Goal: Task Accomplishment & Management: Manage account settings

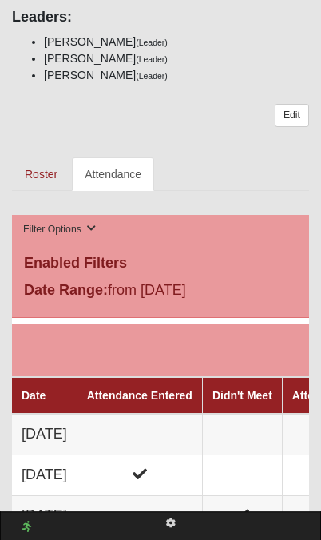
scroll to position [963, 0]
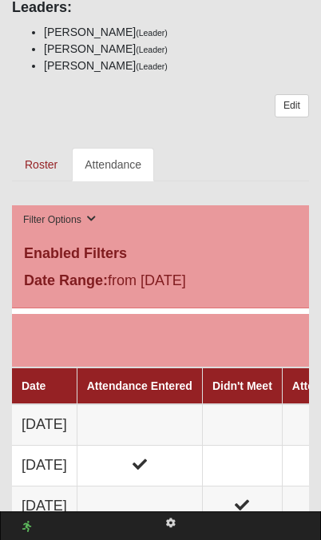
click at [137, 404] on td at bounding box center [139, 424] width 125 height 41
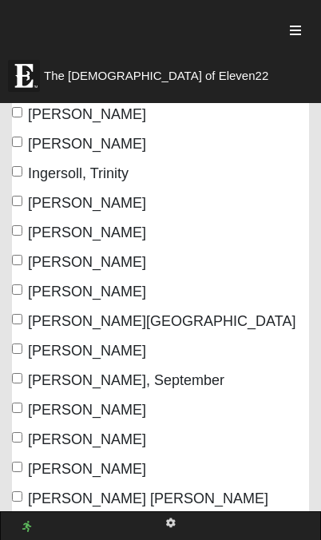
scroll to position [654, 0]
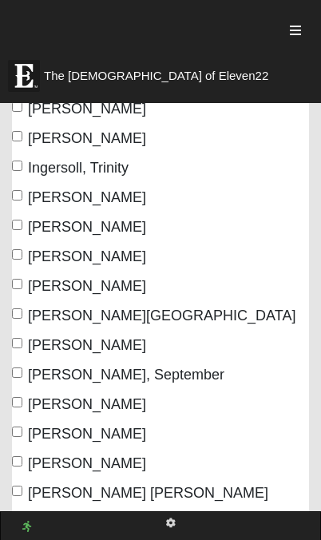
click at [14, 295] on label "Moore, Laurie" at bounding box center [79, 287] width 134 height 22
click at [14, 289] on input "Moore, Laurie" at bounding box center [17, 284] width 10 height 10
checkbox input "true"
click at [19, 435] on input "Potrawski, Mary" at bounding box center [17, 432] width 10 height 10
checkbox input "true"
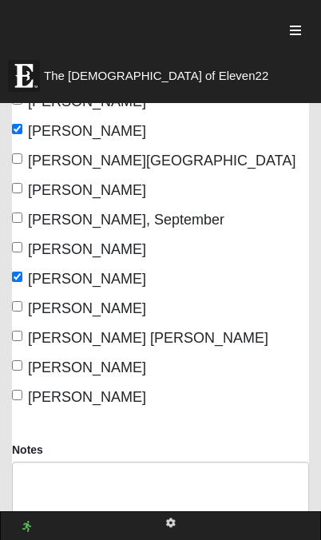
scroll to position [821, 0]
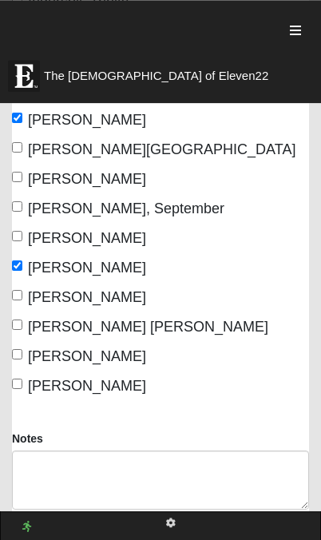
click at [21, 328] on input "Turner Jennings, Bridget" at bounding box center [17, 325] width 10 height 10
checkbox input "true"
click at [20, 356] on input "Vanek, Sherrie" at bounding box center [17, 354] width 10 height 10
checkbox input "true"
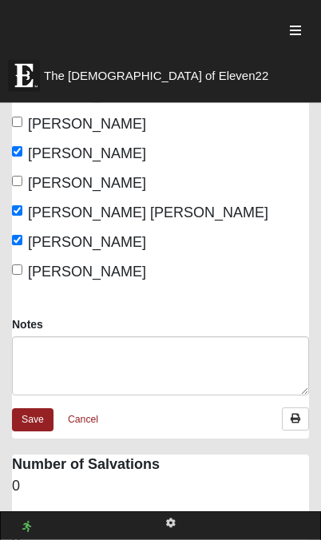
scroll to position [967, 0]
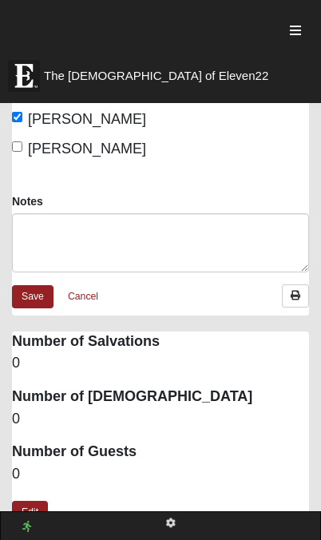
scroll to position [1061, 0]
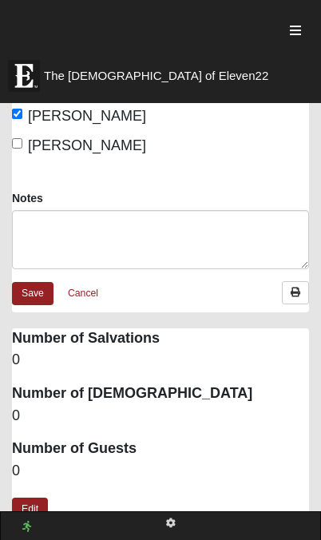
click at [22, 509] on link "Edit" at bounding box center [30, 509] width 36 height 23
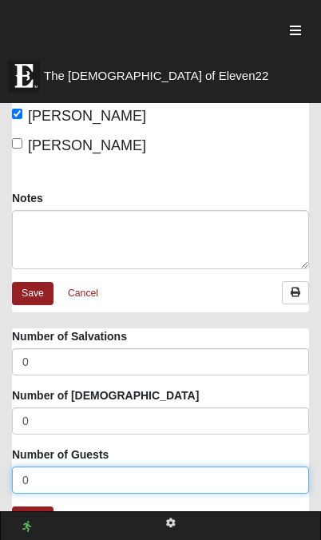
click at [34, 485] on input "0" at bounding box center [160, 480] width 297 height 27
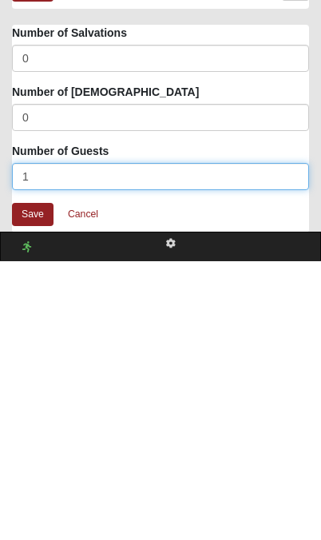
type input "1"
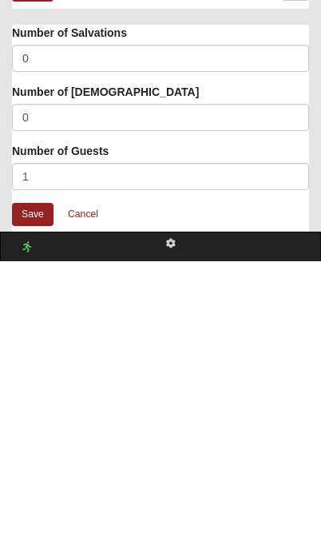
click at [30, 483] on link "Save" at bounding box center [33, 494] width 42 height 23
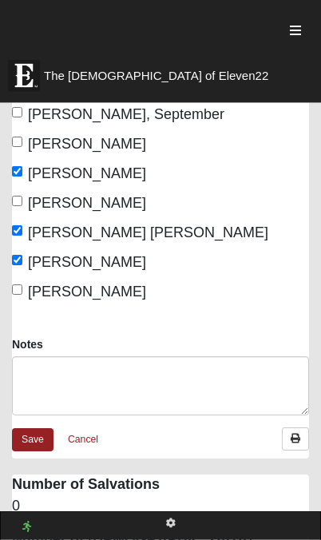
scroll to position [916, 0]
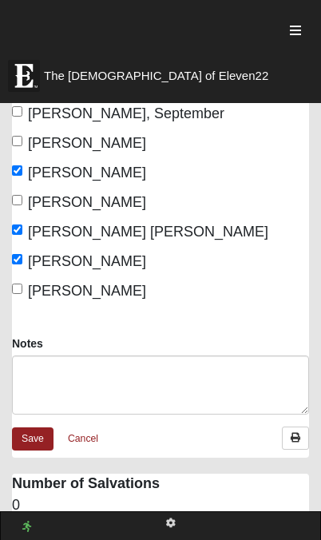
click at [26, 449] on link "Save" at bounding box center [33, 438] width 42 height 23
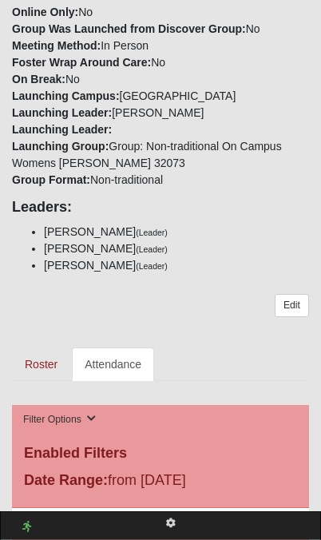
scroll to position [764, 0]
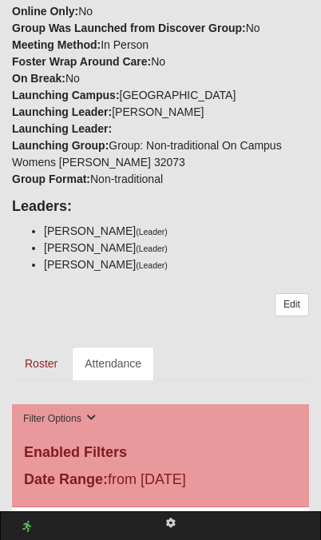
click at [295, 293] on link "Edit" at bounding box center [292, 304] width 34 height 23
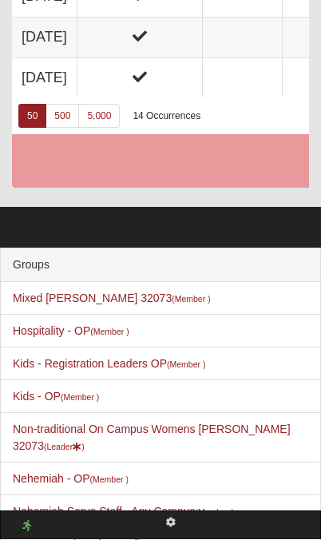
scroll to position [1405, 0]
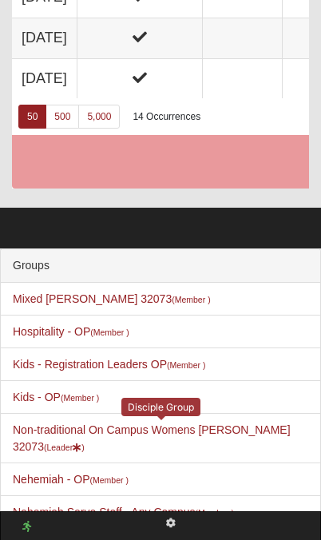
click at [72, 423] on link "Non-traditional On Campus Womens Vanek 32073 (Leader )" at bounding box center [152, 438] width 278 height 30
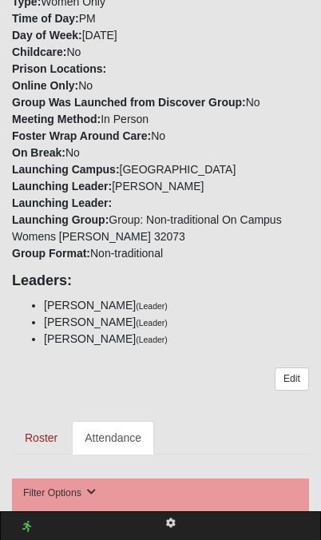
scroll to position [690, 0]
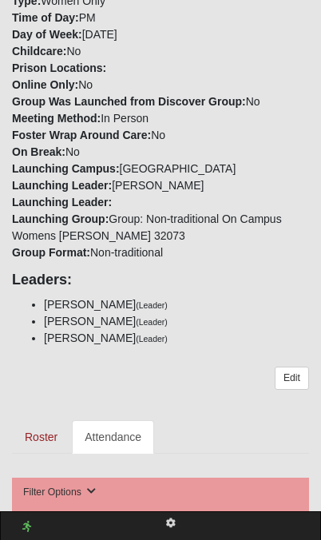
click at [293, 367] on link "Edit" at bounding box center [292, 378] width 34 height 23
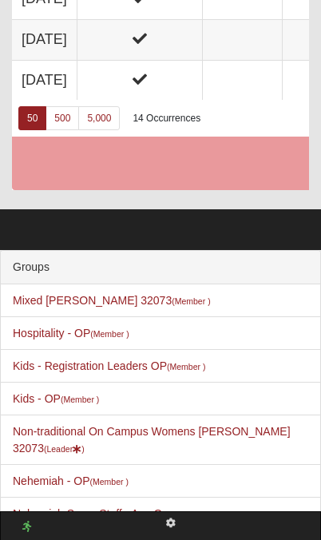
scroll to position [1405, 0]
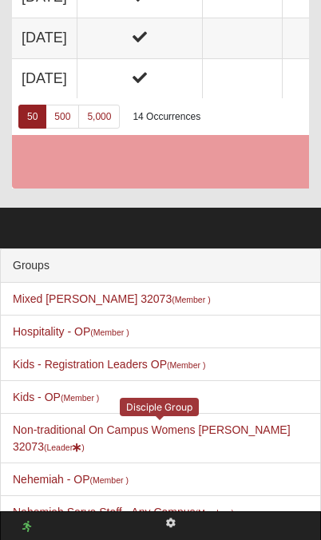
click at [79, 423] on link "Non-traditional On Campus Womens Vanek 32073 (Leader )" at bounding box center [152, 438] width 278 height 30
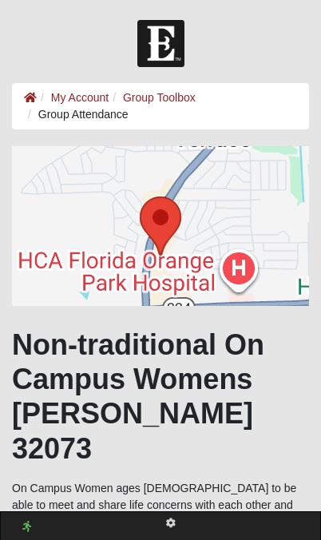
click at [170, 97] on link "Group Toolbox" at bounding box center [159, 97] width 73 height 13
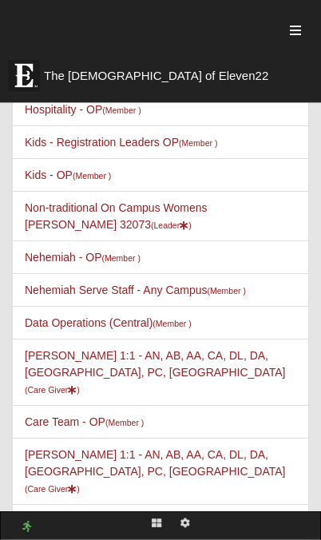
scroll to position [125, 0]
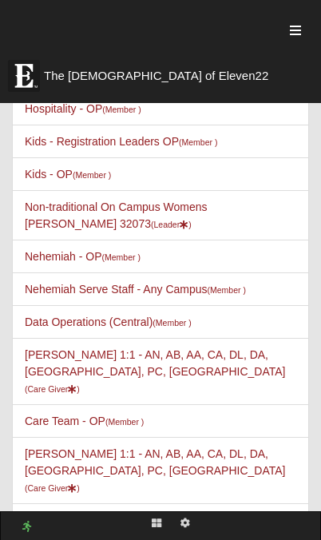
click at [77, 213] on link "Non-traditional On Campus Womens [PERSON_NAME] 32073 (Leader )" at bounding box center [116, 216] width 183 height 30
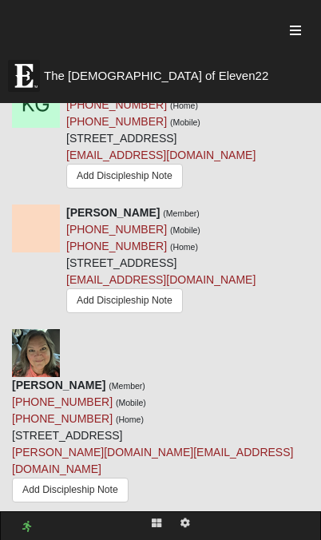
scroll to position [1954, 0]
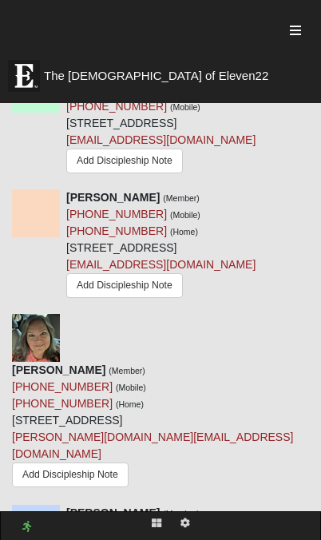
click at [313, 192] on icon at bounding box center [315, 197] width 11 height 11
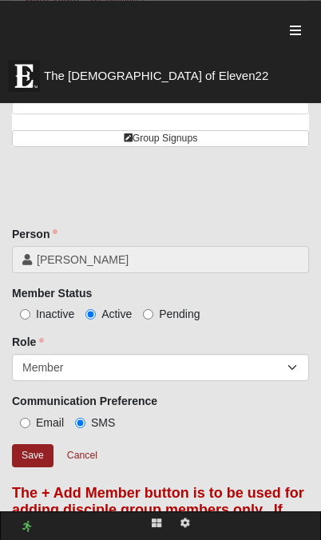
scroll to position [545, 0]
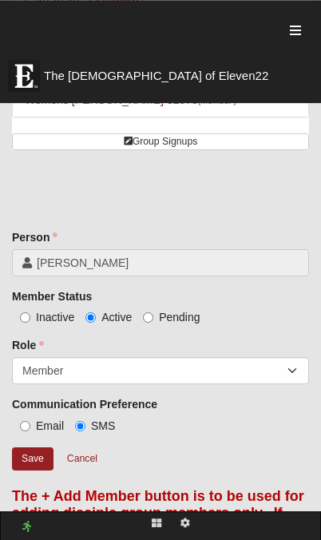
click at [27, 312] on input "Inactive" at bounding box center [25, 317] width 10 height 10
radio input "true"
click at [25, 447] on input "Save" at bounding box center [33, 458] width 42 height 23
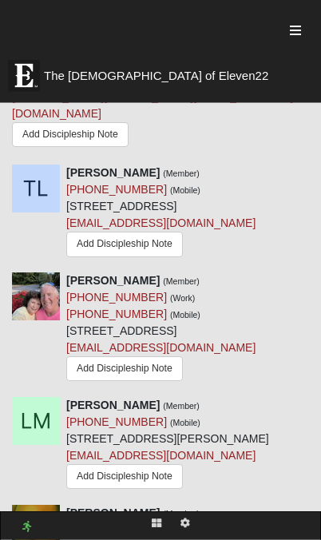
scroll to position [2171, 0]
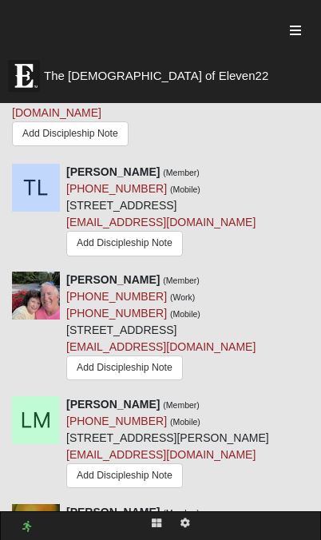
click at [315, 274] on icon at bounding box center [315, 279] width 11 height 11
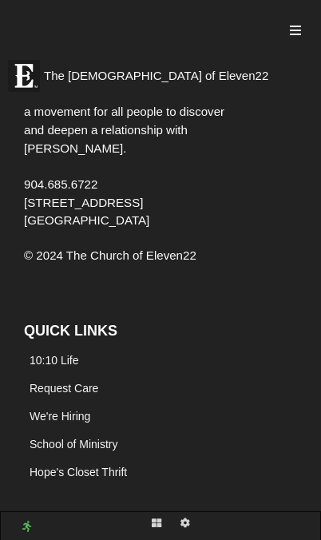
click at [304, 271] on div "QUICK LINKS 10:10 Life Request Care We're Hiring School of Ministry Hope's Clos…" at bounding box center [160, 383] width 297 height 225
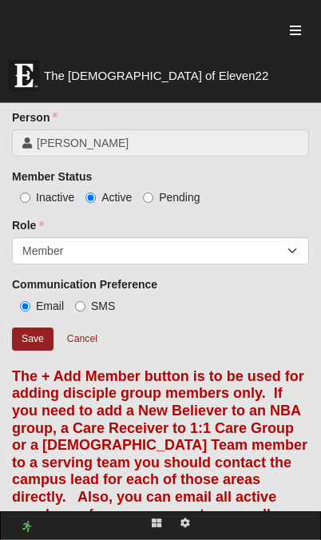
scroll to position [647, 0]
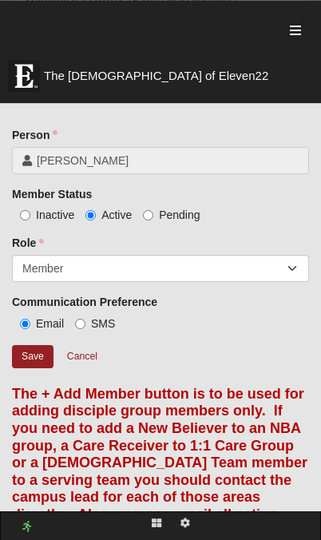
click at [30, 210] on input "Inactive" at bounding box center [25, 215] width 10 height 10
radio input "true"
click at [22, 345] on input "Save" at bounding box center [33, 356] width 42 height 23
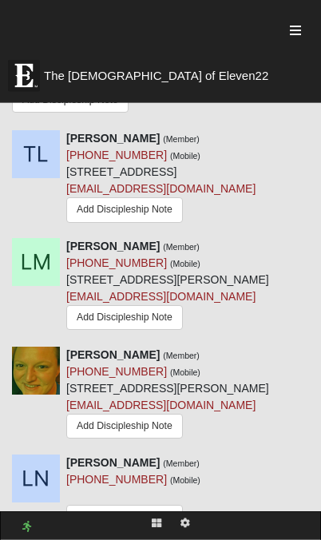
scroll to position [2208, 0]
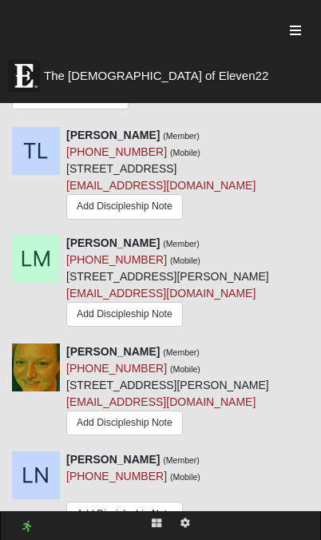
click at [37, 451] on img at bounding box center [36, 475] width 48 height 48
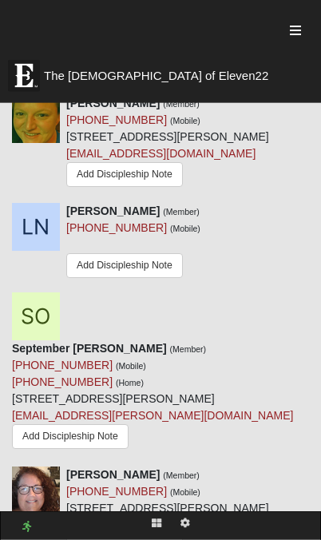
scroll to position [2457, 0]
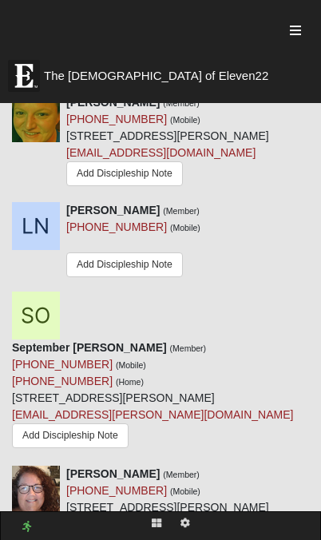
click at [304, 466] on div at bounding box center [313, 474] width 18 height 17
click at [314, 467] on link at bounding box center [315, 473] width 11 height 13
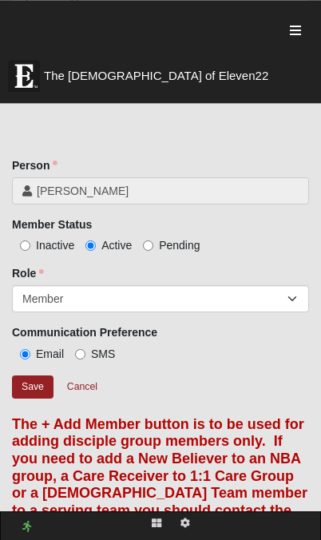
scroll to position [613, 0]
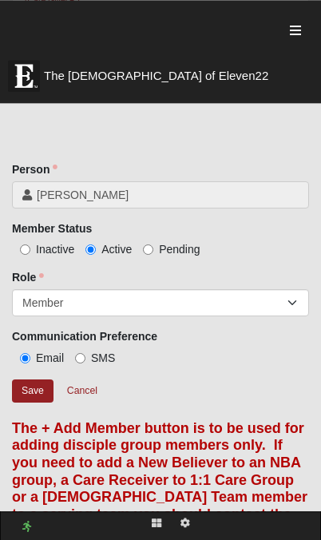
click at [26, 244] on input "Inactive" at bounding box center [25, 249] width 10 height 10
radio input "true"
click at [28, 380] on input "Save" at bounding box center [33, 391] width 42 height 23
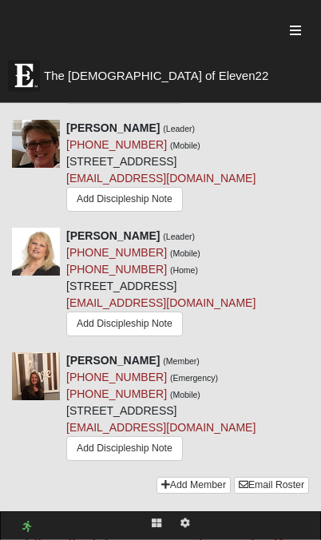
scroll to position [3019, 0]
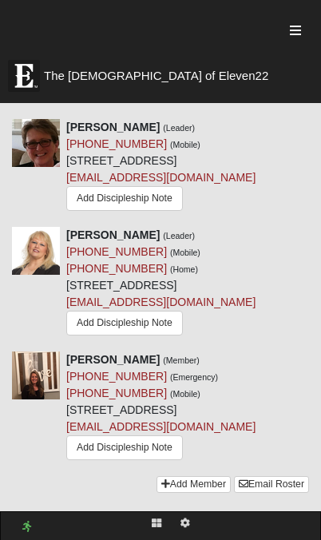
click at [312, 354] on icon at bounding box center [315, 359] width 11 height 11
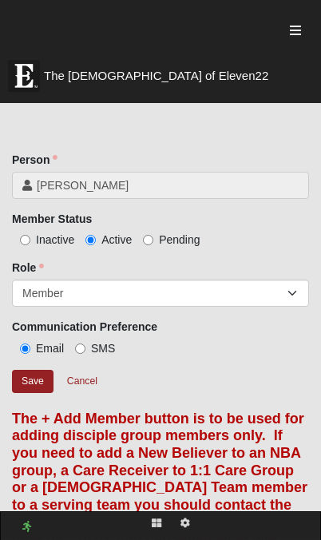
scroll to position [624, 0]
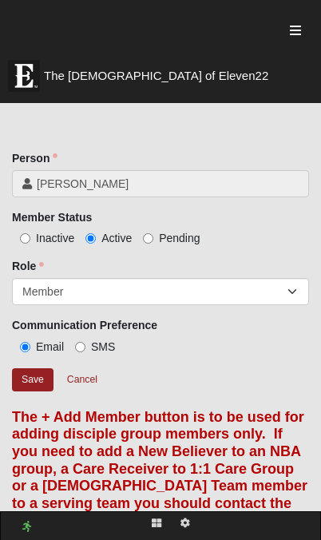
click at [27, 233] on input "Inactive" at bounding box center [25, 238] width 10 height 10
radio input "true"
click at [34, 368] on input "Save" at bounding box center [33, 379] width 42 height 23
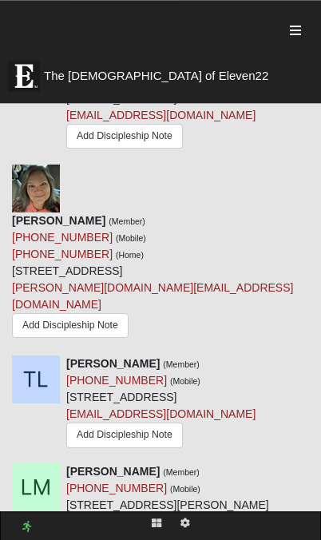
scroll to position [1979, 0]
click at [314, 167] on icon at bounding box center [315, 172] width 11 height 11
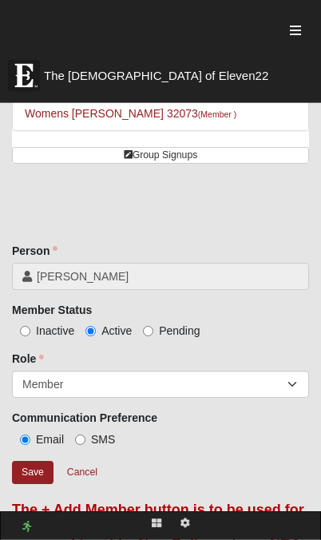
click at [25, 326] on input "Inactive" at bounding box center [25, 331] width 10 height 10
radio input "true"
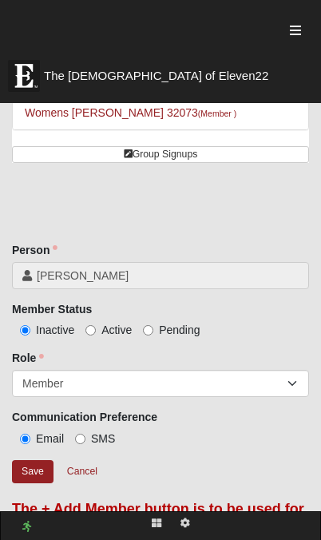
click at [22, 460] on input "Save" at bounding box center [33, 471] width 42 height 23
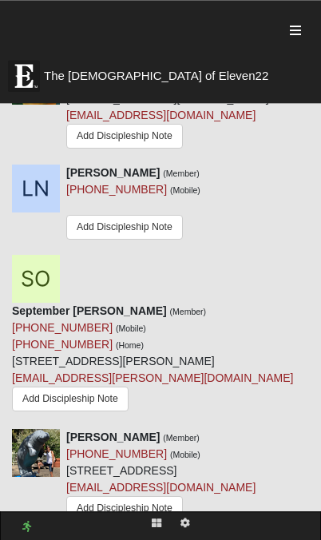
scroll to position [2303, 0]
click at [312, 167] on icon at bounding box center [315, 172] width 11 height 11
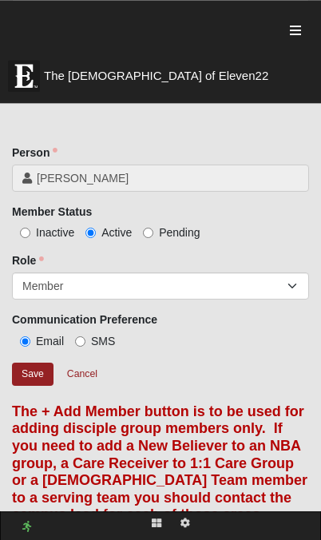
scroll to position [627, 0]
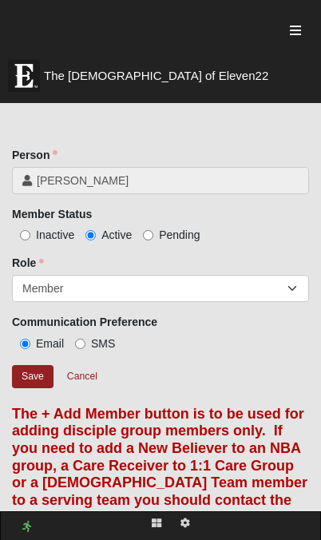
click at [26, 230] on input "Inactive" at bounding box center [25, 235] width 10 height 10
radio input "true"
click at [34, 365] on input "Save" at bounding box center [33, 376] width 42 height 23
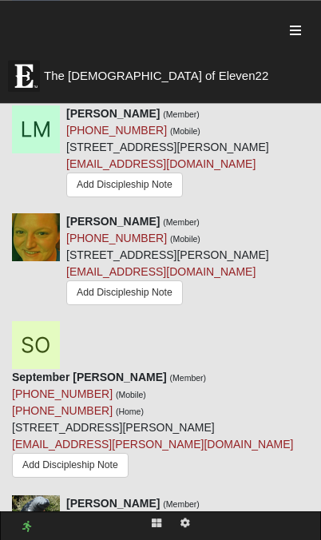
scroll to position [2145, 0]
